Goal: Information Seeking & Learning: Check status

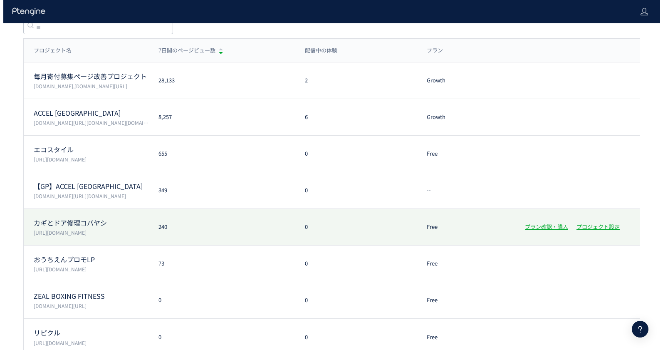
scroll to position [84, 0]
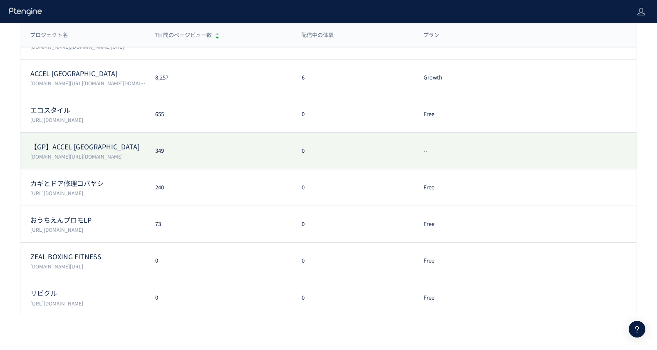
click at [197, 144] on div "【GP】ACCEL JAPAN accel-japan.com/,secure-link.jp/ 349 0 --" at bounding box center [328, 151] width 616 height 37
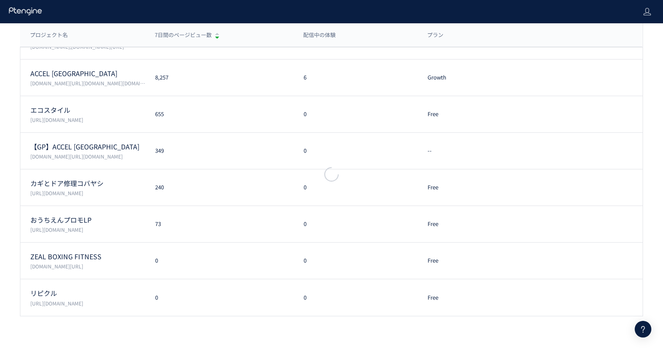
click at [206, 113] on div at bounding box center [331, 175] width 663 height 350
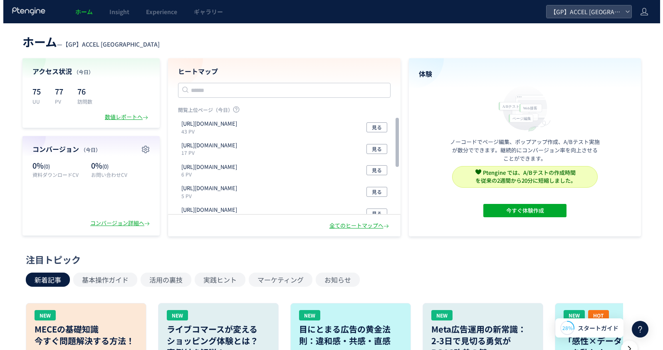
scroll to position [84, 0]
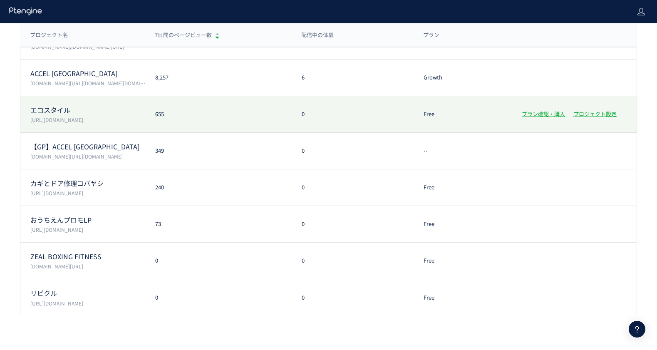
click at [211, 121] on div "エコスタイル https://www.style-eco.com/takuhai-kaitori/ 655 0 Free プラン確認・購入 プロジェクト設定" at bounding box center [328, 114] width 616 height 37
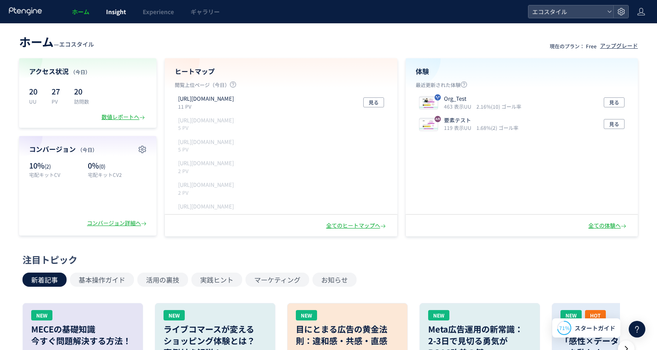
click at [107, 3] on link "Insight" at bounding box center [116, 11] width 37 height 23
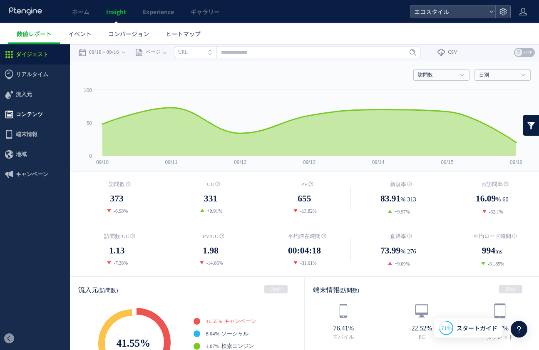
click at [25, 113] on span "コンテンツ" at bounding box center [29, 114] width 27 height 20
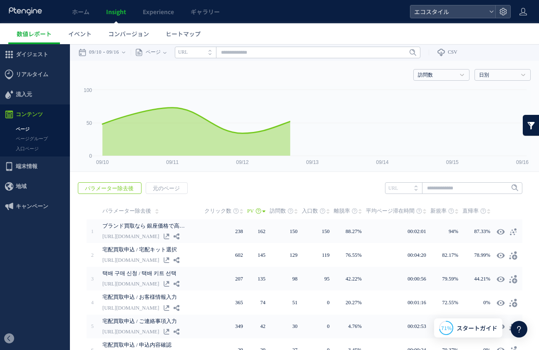
click at [25, 150] on link "入口ページ" at bounding box center [35, 149] width 70 height 10
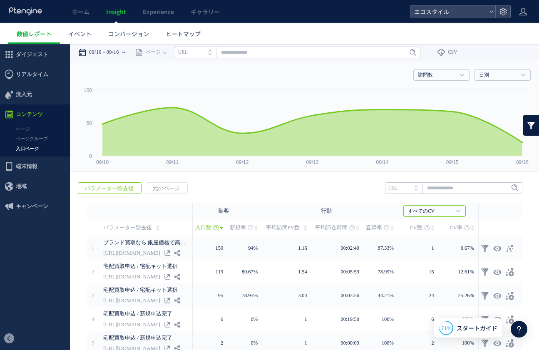
click at [107, 57] on div "09/10 09/16" at bounding box center [104, 52] width 52 height 17
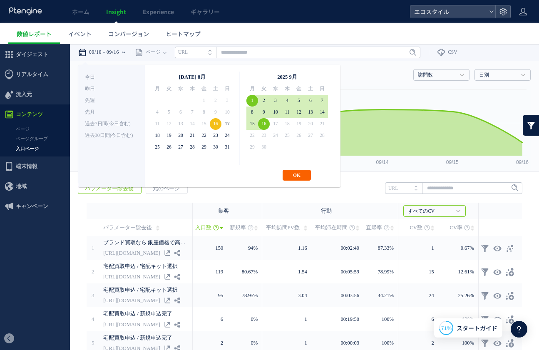
click at [298, 175] on button "OK" at bounding box center [297, 175] width 28 height 11
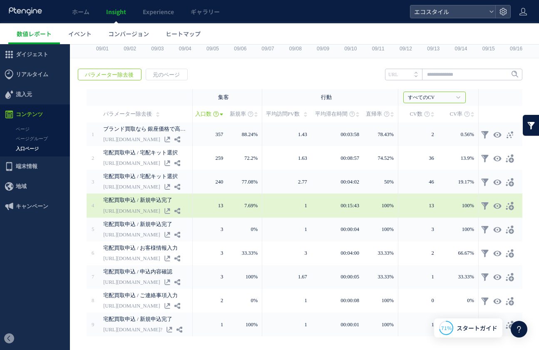
scroll to position [115, 0]
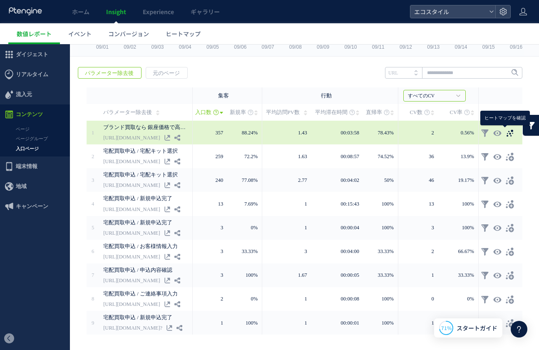
click at [506, 134] on icon at bounding box center [510, 133] width 8 height 8
